Goal: Information Seeking & Learning: Learn about a topic

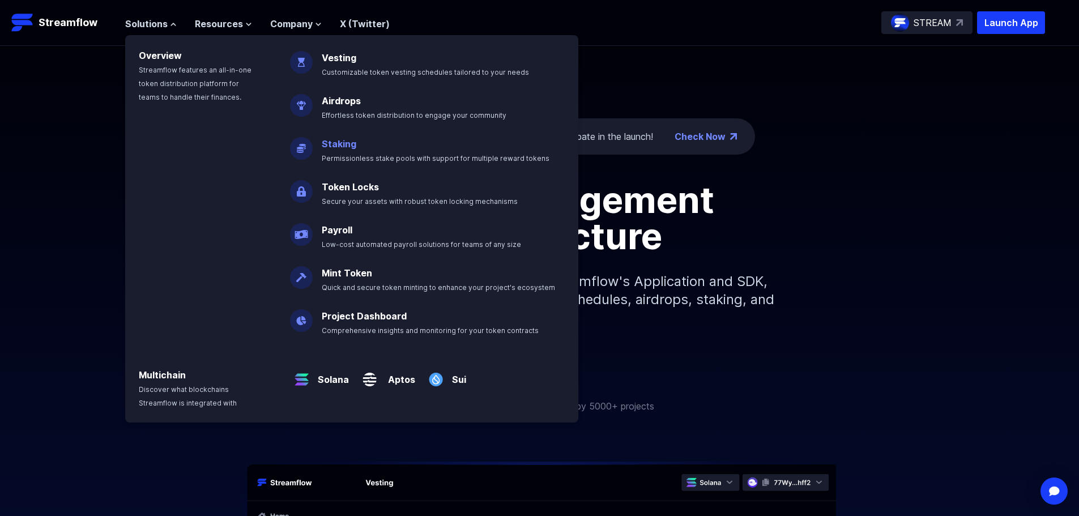
drag, startPoint x: 362, startPoint y: 186, endPoint x: 351, endPoint y: 143, distance: 44.7
click at [332, 62] on link "Vesting" at bounding box center [339, 57] width 35 height 11
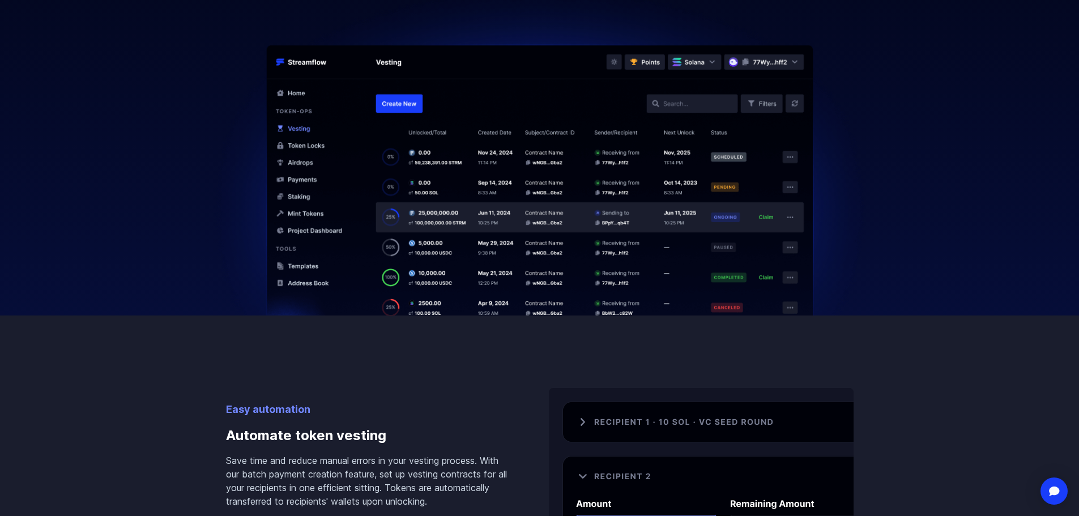
scroll to position [227, 0]
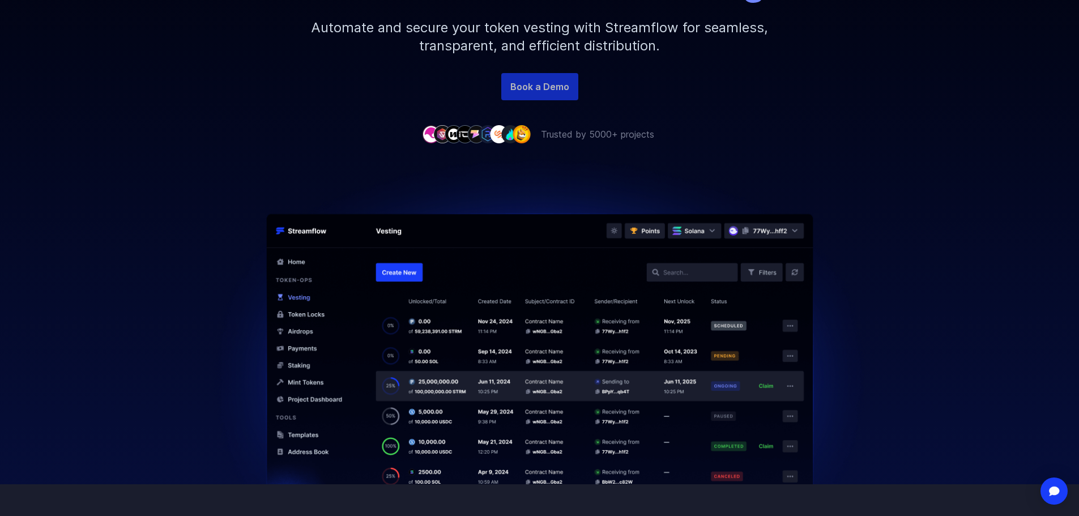
click at [535, 93] on link "Book a Demo" at bounding box center [539, 86] width 77 height 27
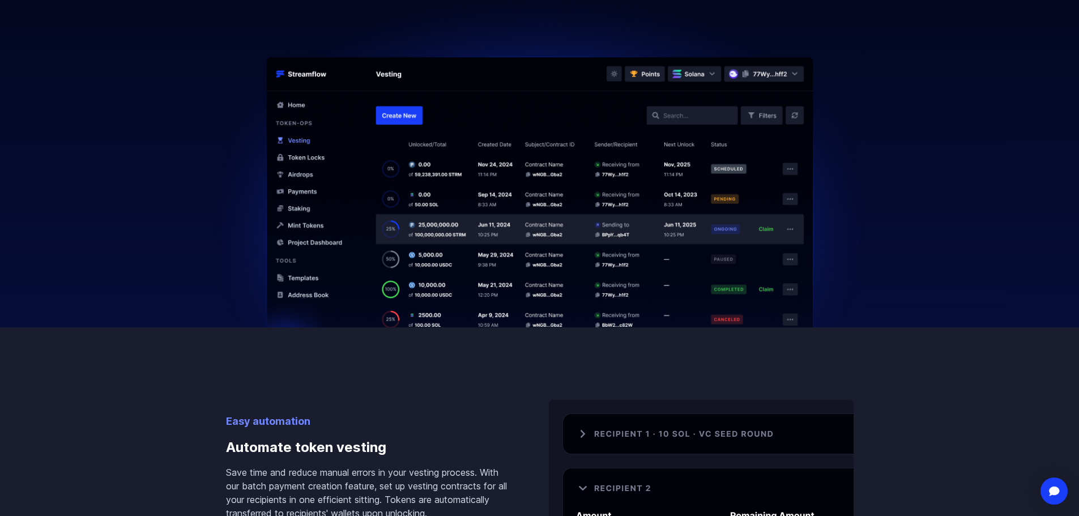
scroll to position [680, 0]
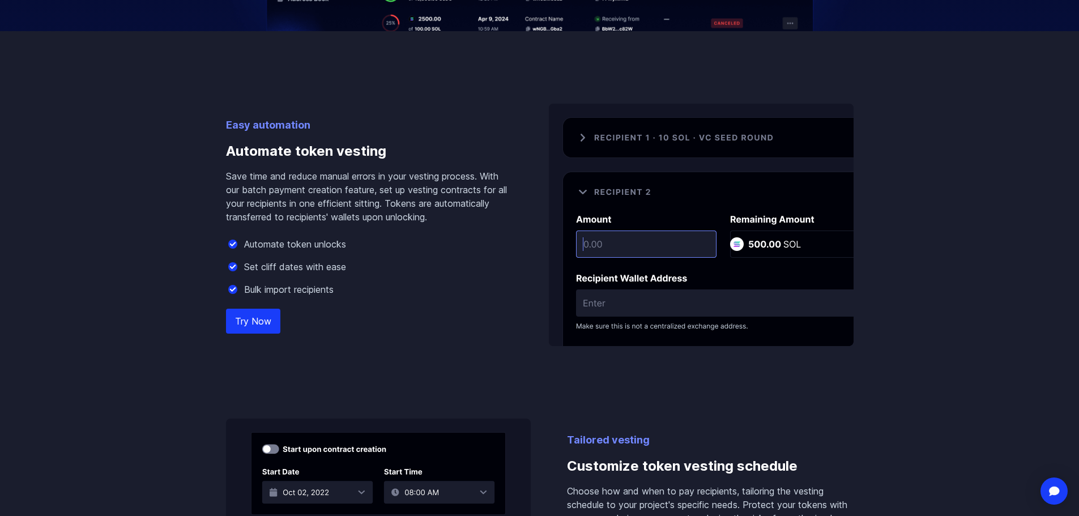
click at [653, 309] on img at bounding box center [701, 225] width 305 height 242
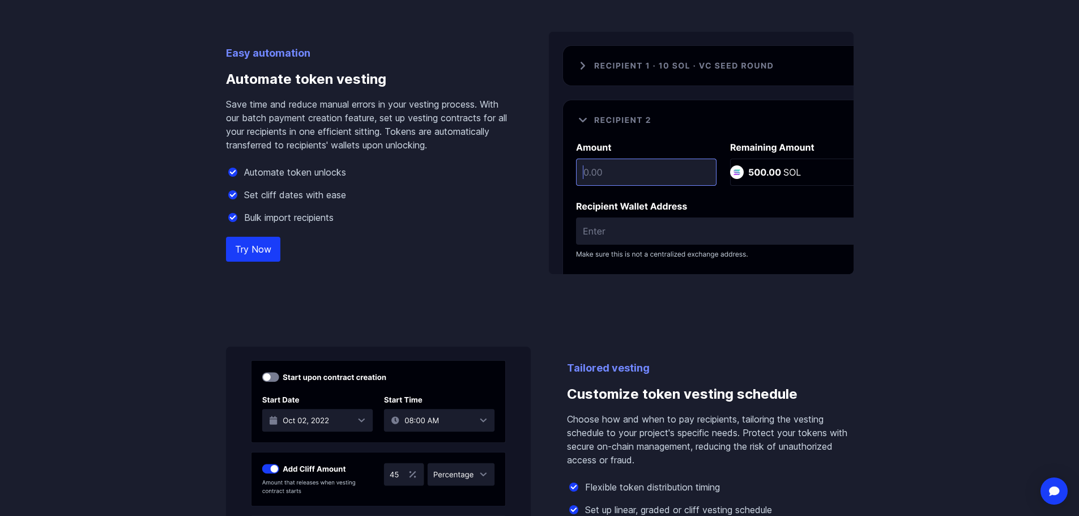
scroll to position [736, 0]
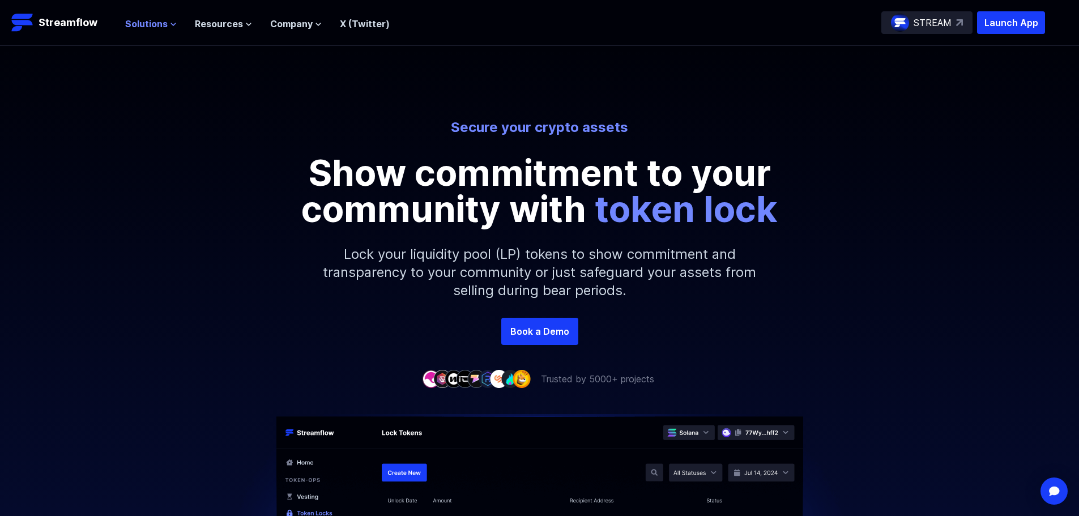
click at [163, 26] on span "Solutions" at bounding box center [146, 24] width 42 height 14
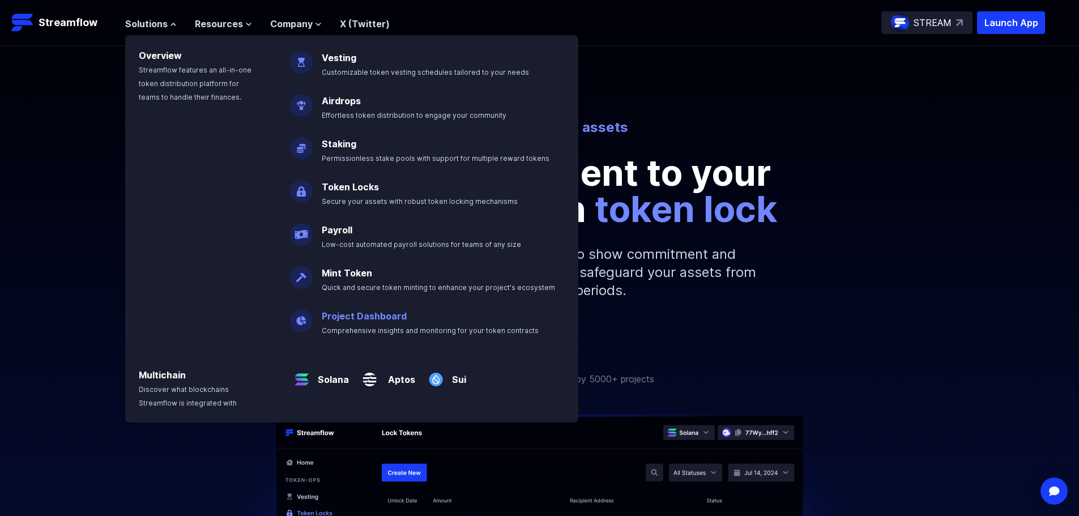
click at [373, 313] on link "Project Dashboard" at bounding box center [364, 315] width 85 height 11
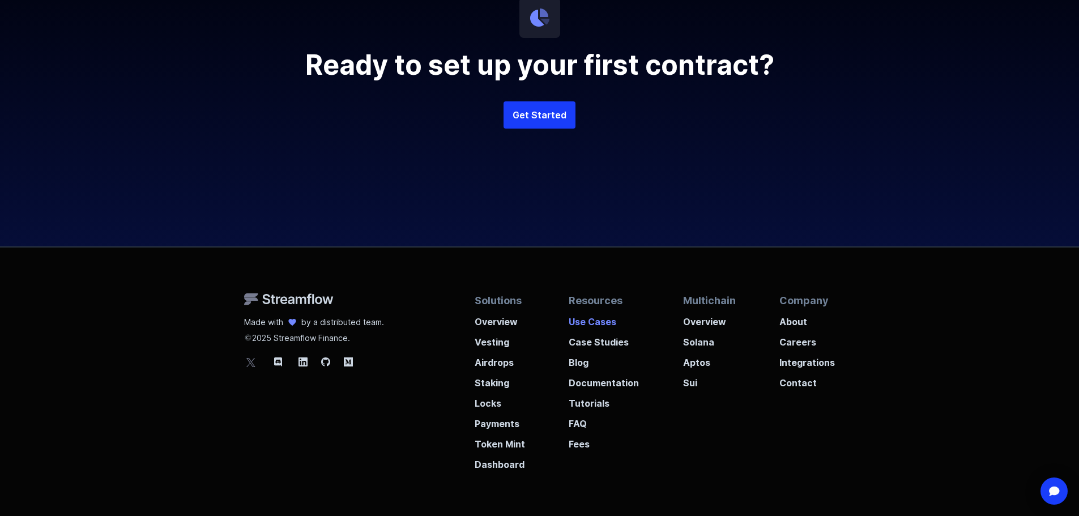
scroll to position [2945, 0]
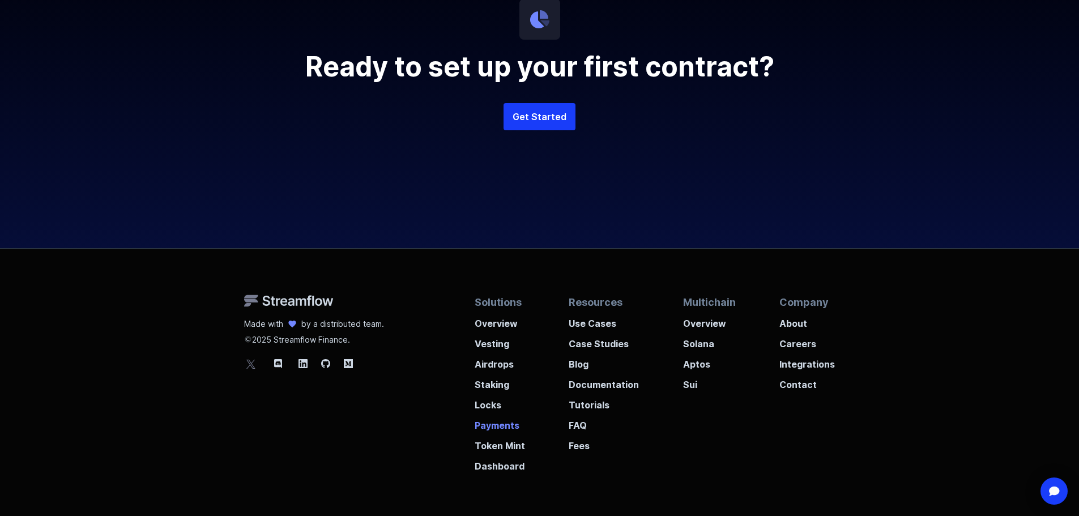
click at [511, 430] on p "Payments" at bounding box center [500, 422] width 50 height 20
click at [584, 451] on p "Fees" at bounding box center [604, 442] width 70 height 20
